Goal: Information Seeking & Learning: Learn about a topic

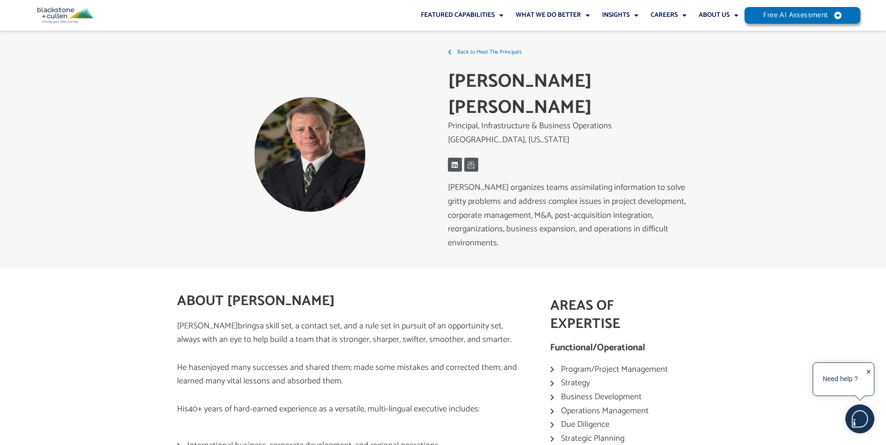
click at [448, 98] on div "Back to Meet The Principals J. [PERSON_NAME] Principal, Infrastructure & Busine…" at bounding box center [576, 155] width 266 height 228
drag, startPoint x: 449, startPoint y: 100, endPoint x: 612, endPoint y: 99, distance: 162.9
click at [612, 126] on p "Principal, Infrastructure & Business Operations" at bounding box center [576, 126] width 257 height 0
copy p "Principal, Infrastructure & Business Operations"
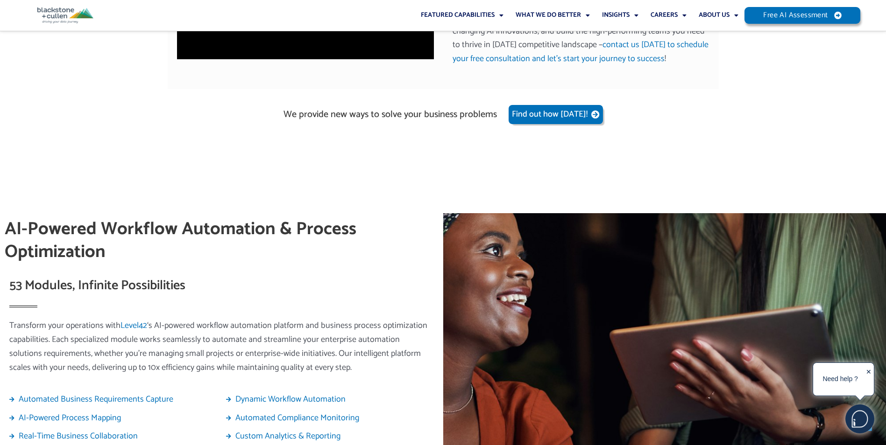
scroll to position [1261, 0]
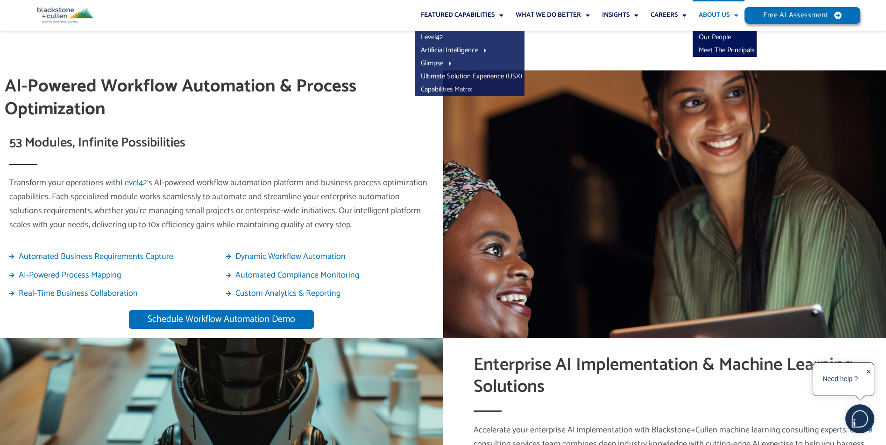
click at [704, 12] on link "About Us" at bounding box center [718, 15] width 52 height 31
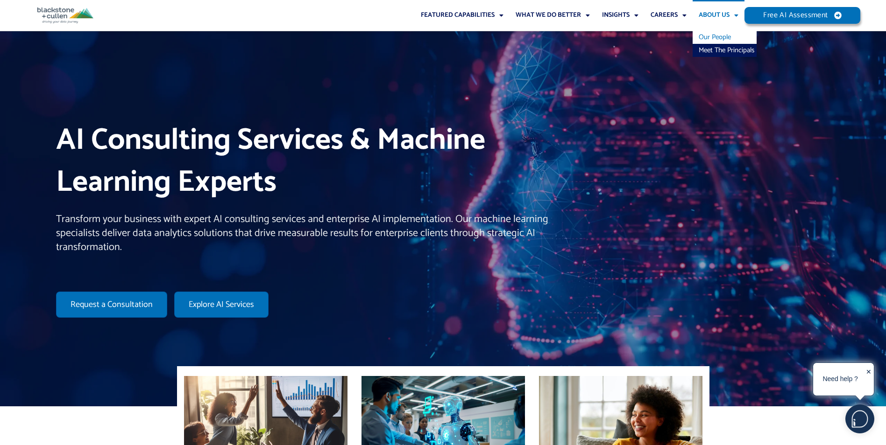
click at [710, 37] on link "Our People" at bounding box center [724, 37] width 64 height 13
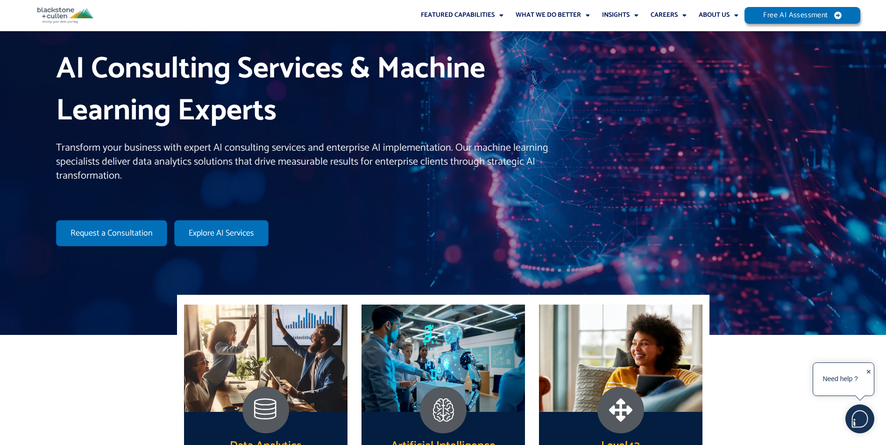
scroll to position [280, 0]
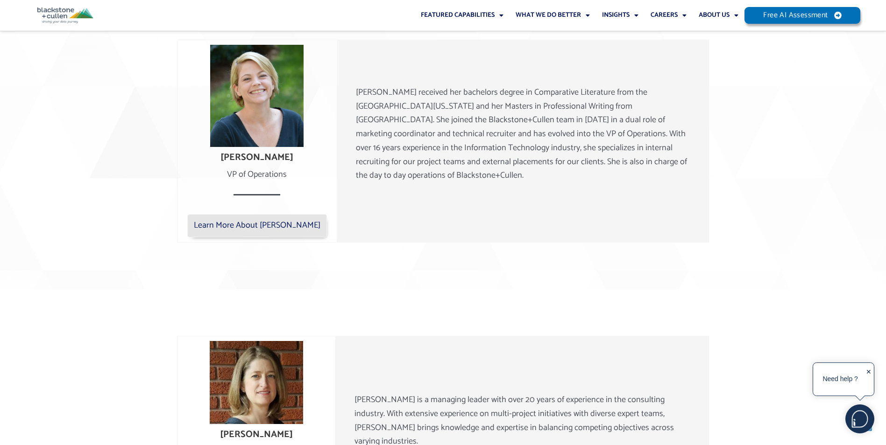
scroll to position [975, 0]
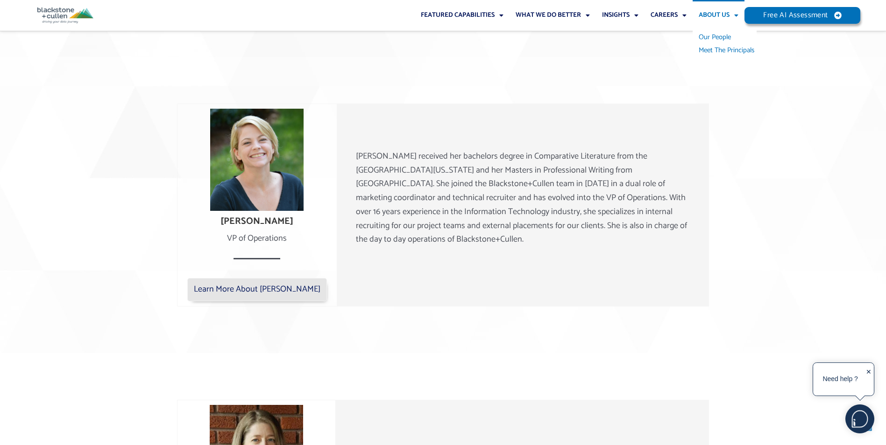
click at [720, 49] on link "Meet The Principals" at bounding box center [724, 50] width 64 height 13
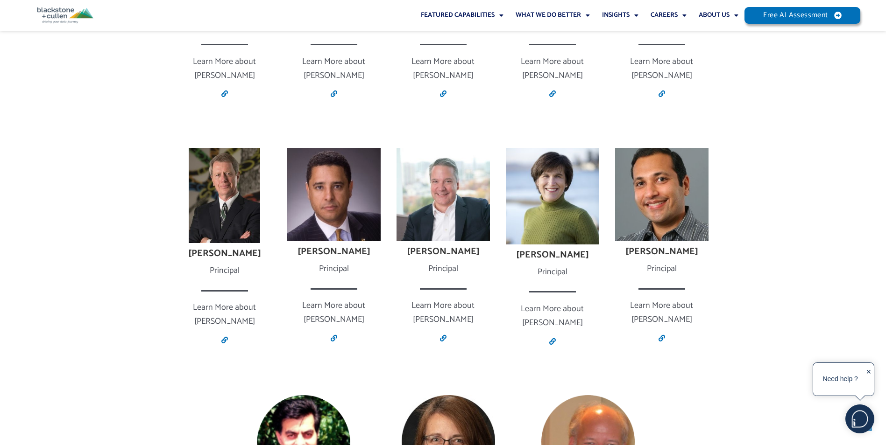
scroll to position [1587, 0]
